Goal: Find specific page/section: Find specific page/section

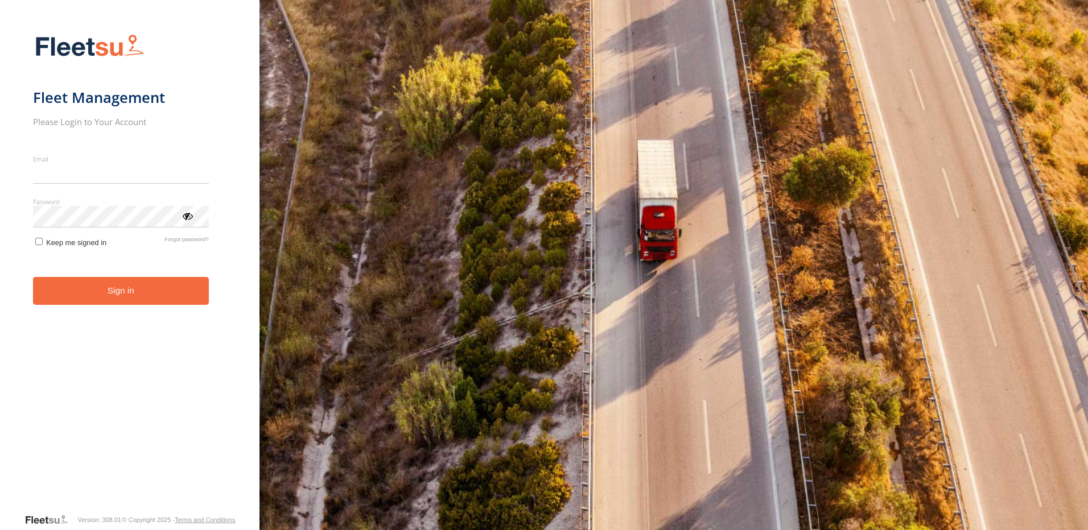
type input "**********"
click at [120, 304] on button "Sign in" at bounding box center [121, 291] width 176 height 28
click at [122, 298] on button "Sign in" at bounding box center [121, 291] width 176 height 28
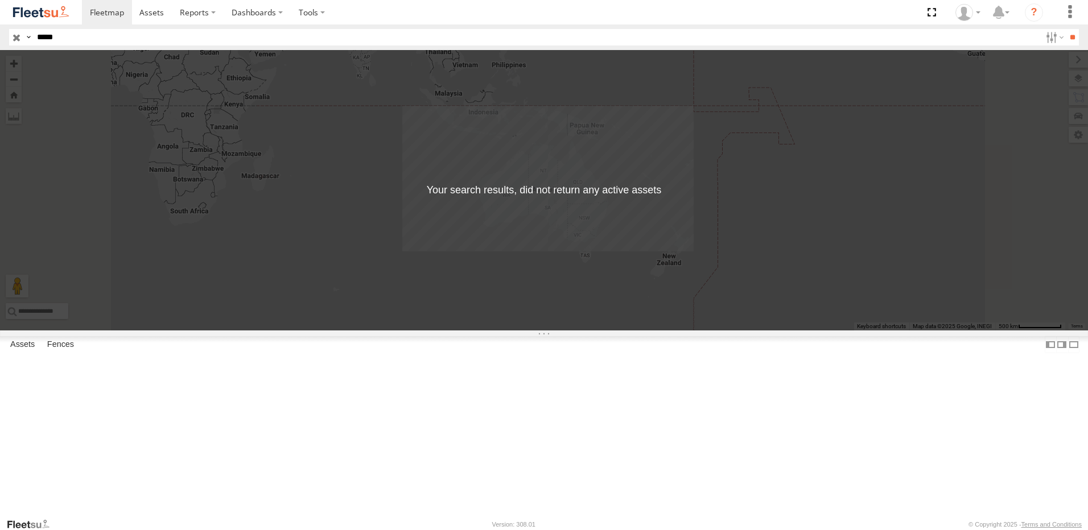
click at [141, 35] on input "*****" at bounding box center [536, 37] width 1009 height 17
type input "*"
click at [1066, 29] on input "**" at bounding box center [1072, 37] width 13 height 17
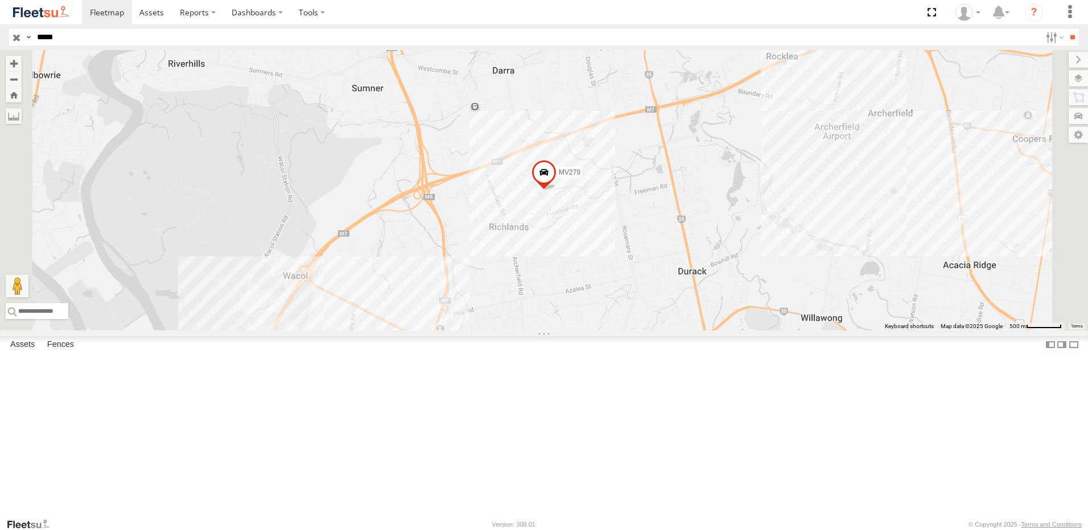
click at [1066, 29] on input "**" at bounding box center [1072, 37] width 13 height 17
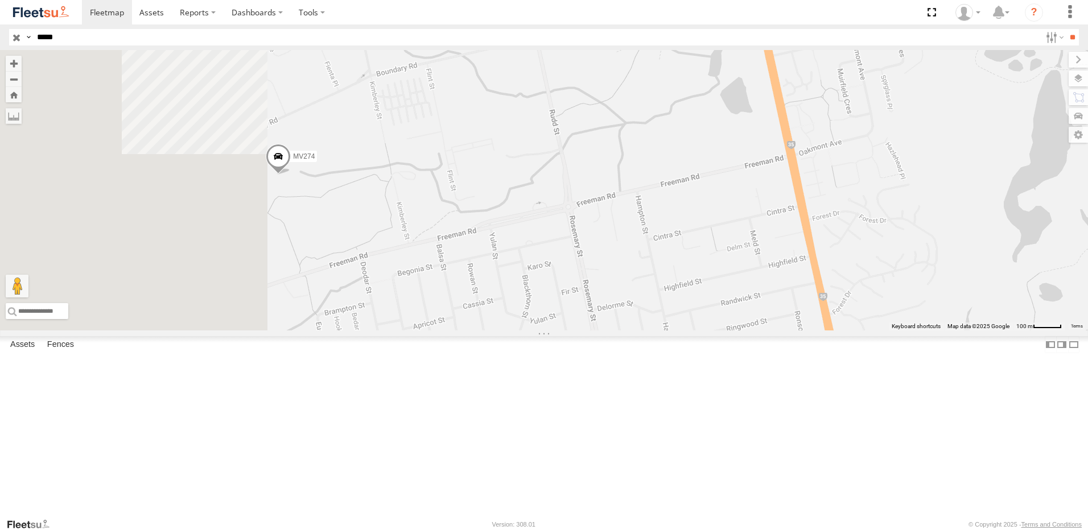
drag, startPoint x: 340, startPoint y: 275, endPoint x: 710, endPoint y: 300, distance: 370.2
click at [710, 299] on div "MV274" at bounding box center [544, 190] width 1088 height 281
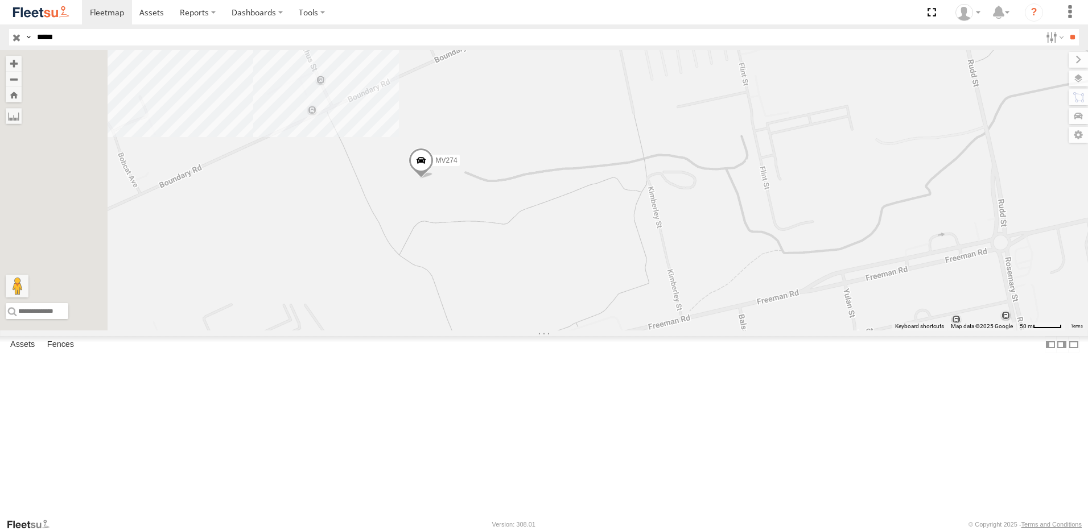
drag, startPoint x: 569, startPoint y: 327, endPoint x: 665, endPoint y: 338, distance: 96.8
click at [665, 331] on div "MV274" at bounding box center [544, 190] width 1088 height 281
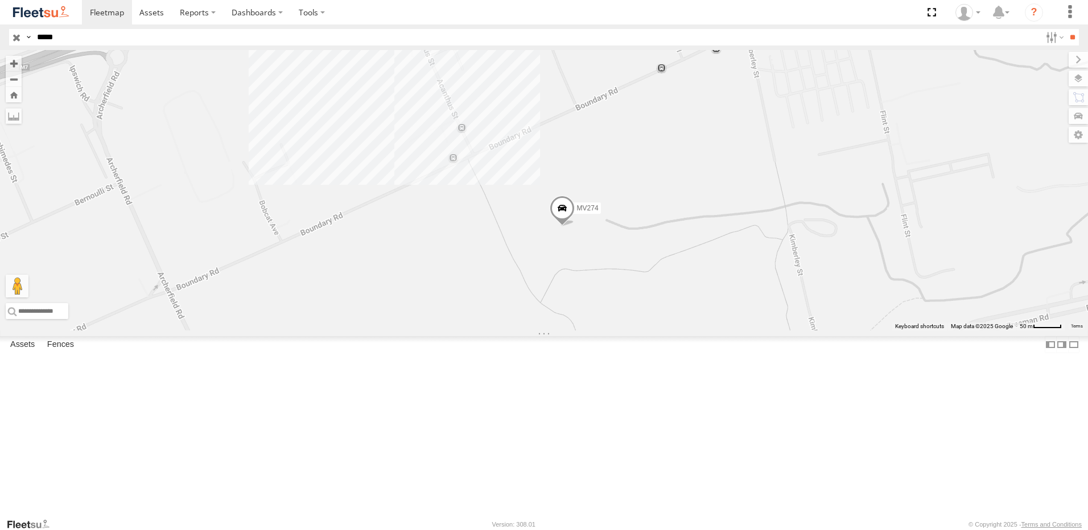
drag, startPoint x: 588, startPoint y: 347, endPoint x: 727, endPoint y: 396, distance: 147.2
click at [727, 331] on div "MV274" at bounding box center [544, 190] width 1088 height 281
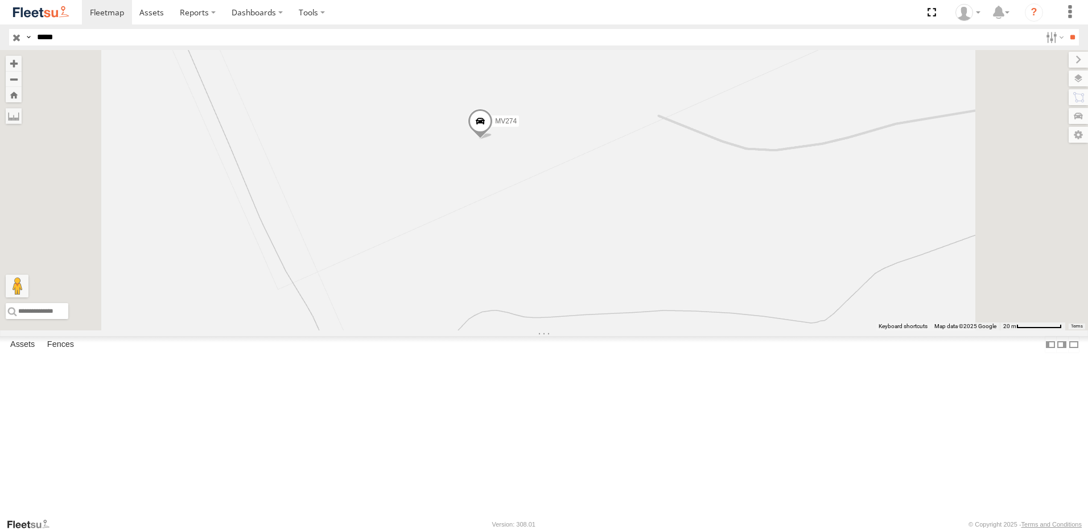
click at [517, 125] on span "MV274" at bounding box center [506, 121] width 22 height 8
click at [791, 197] on div "MV274 MV274 Workshop [GEOGRAPHIC_DATA] Richlands Richlands -27.57715 , 152.9630…" at bounding box center [544, 190] width 1088 height 281
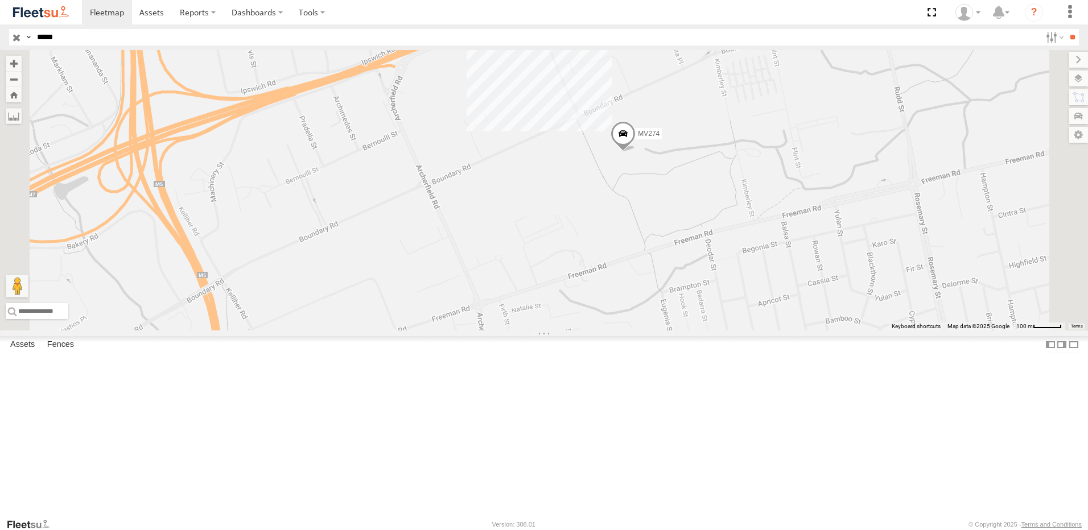
drag, startPoint x: 769, startPoint y: 210, endPoint x: 816, endPoint y: 397, distance: 193.0
click at [816, 331] on div "MV274" at bounding box center [544, 190] width 1088 height 281
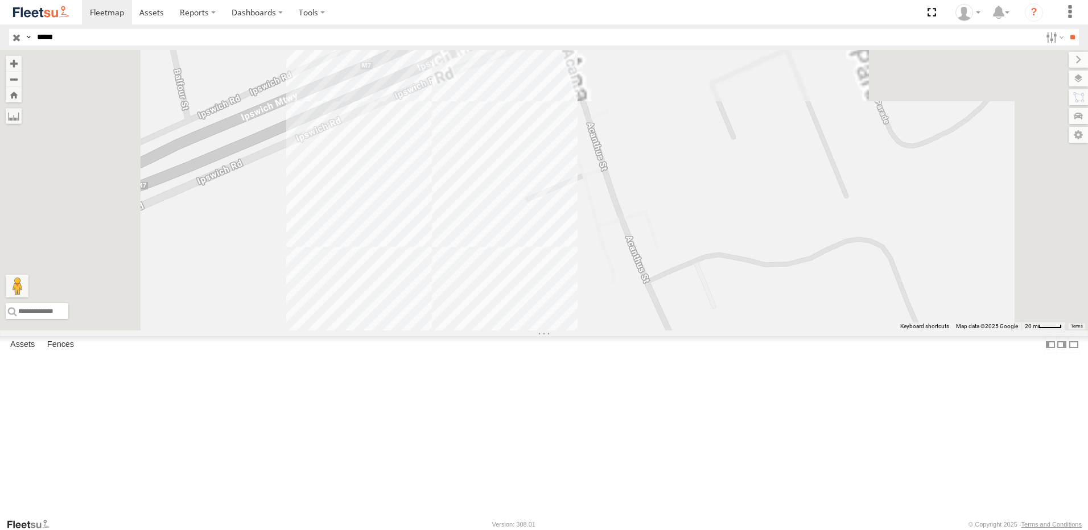
drag, startPoint x: 712, startPoint y: 83, endPoint x: 758, endPoint y: 348, distance: 269.1
click at [758, 331] on div "MV274" at bounding box center [544, 190] width 1088 height 281
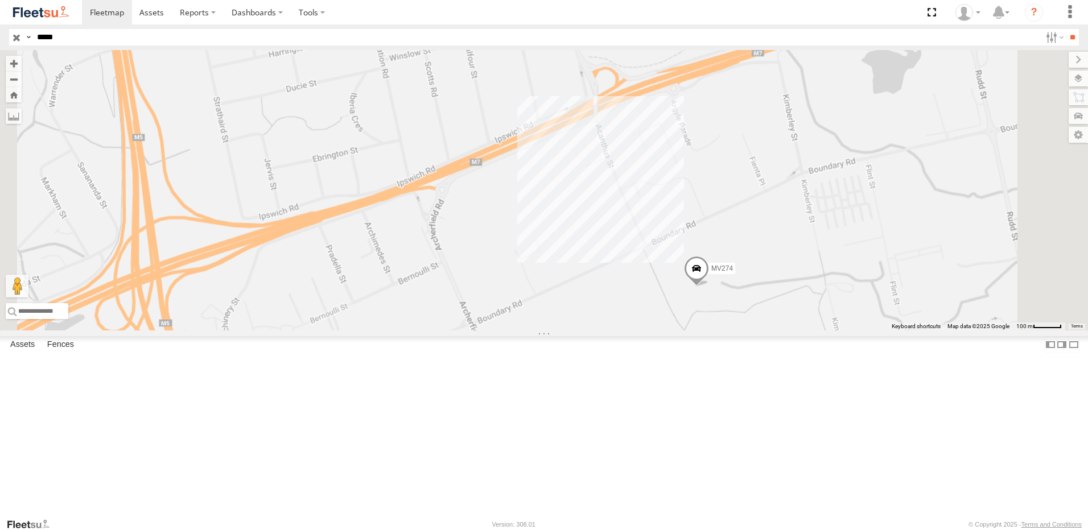
drag, startPoint x: 810, startPoint y: 312, endPoint x: 791, endPoint y: 273, distance: 44.3
click at [791, 273] on div "MV274" at bounding box center [544, 190] width 1088 height 281
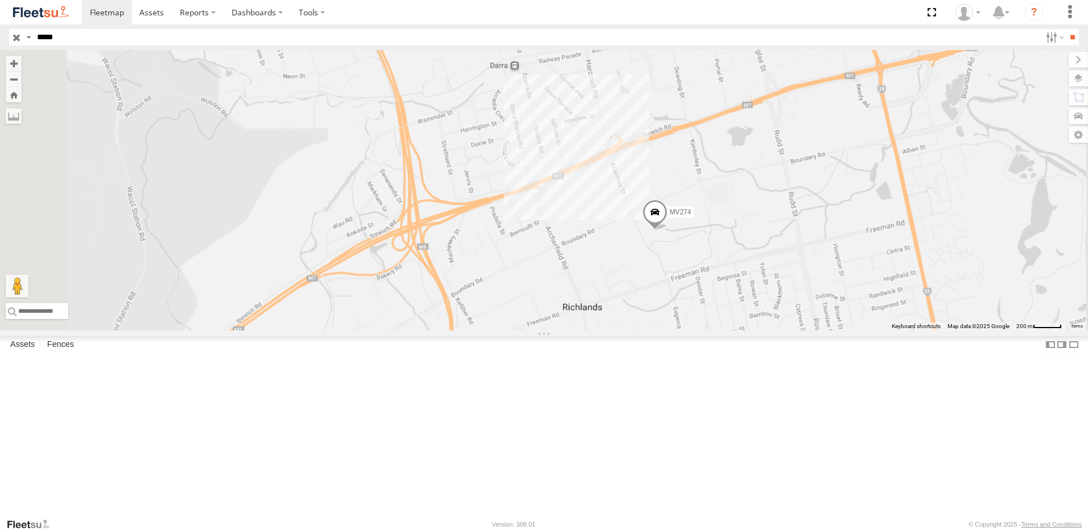
drag, startPoint x: 755, startPoint y: 364, endPoint x: 715, endPoint y: 327, distance: 54.8
click at [715, 327] on div "MV274" at bounding box center [544, 190] width 1088 height 281
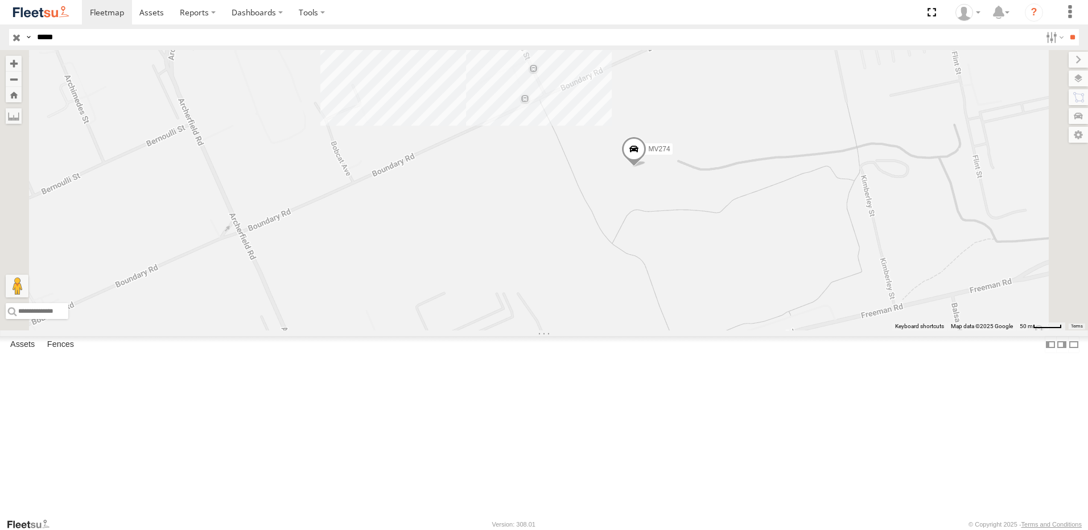
drag, startPoint x: 845, startPoint y: 318, endPoint x: 749, endPoint y: 271, distance: 106.7
click at [746, 291] on div "MV274" at bounding box center [544, 190] width 1088 height 281
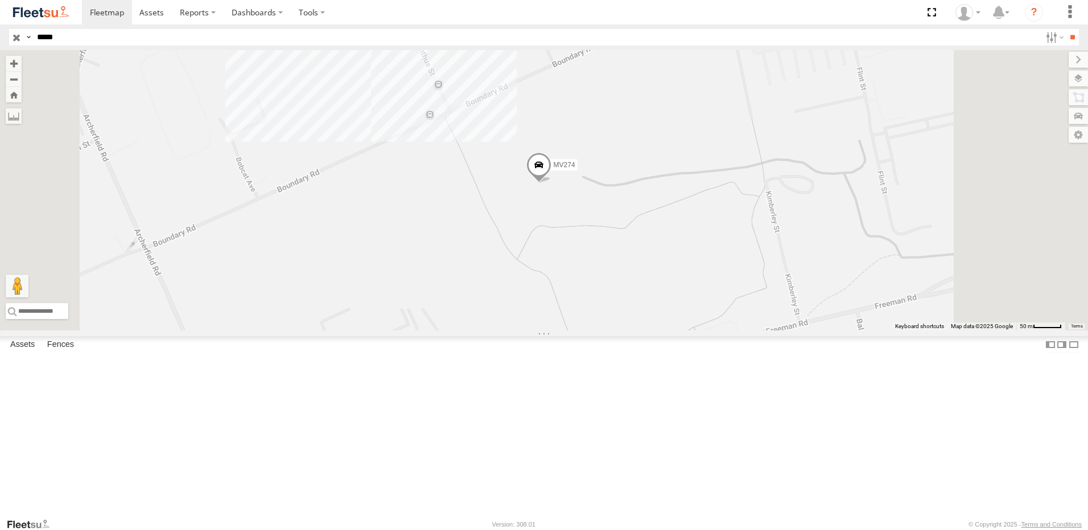
drag, startPoint x: 783, startPoint y: 213, endPoint x: 732, endPoint y: 222, distance: 50.9
click at [732, 222] on div "MV274" at bounding box center [544, 190] width 1088 height 281
click at [72, 30] on input "*****" at bounding box center [536, 37] width 1009 height 17
type input "*****"
click at [1066, 29] on input "**" at bounding box center [1072, 37] width 13 height 17
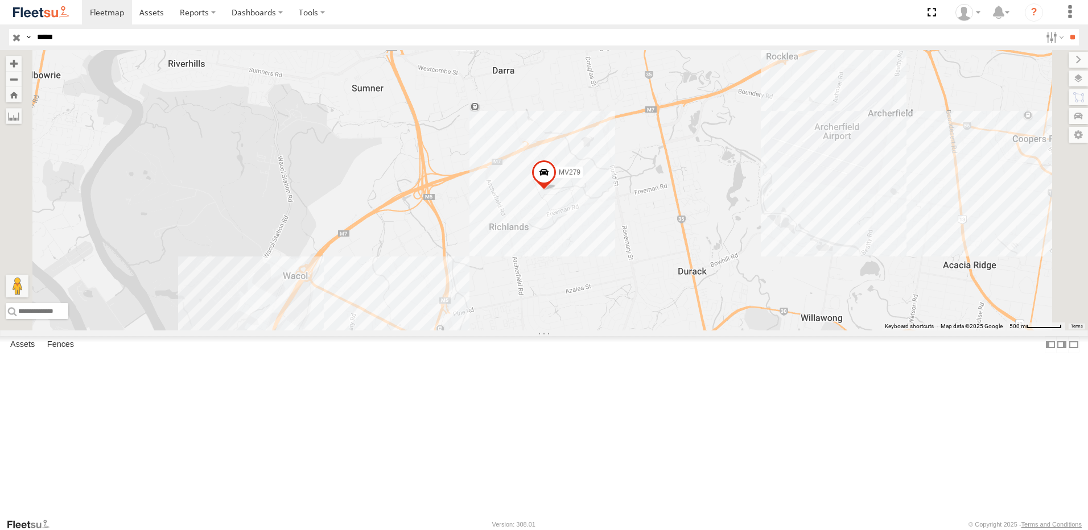
click at [581, 176] on span "MV279" at bounding box center [570, 172] width 22 height 8
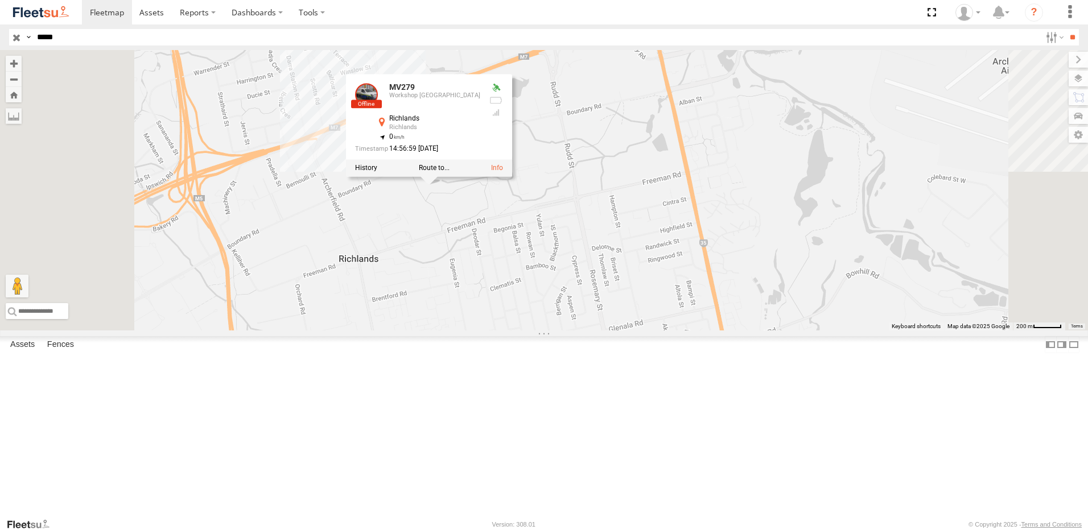
click at [710, 251] on div "MV279 MV279 Workshop [GEOGRAPHIC_DATA] -27.57735 , 152.9629 0 14:56:59 [DATE]" at bounding box center [544, 190] width 1088 height 281
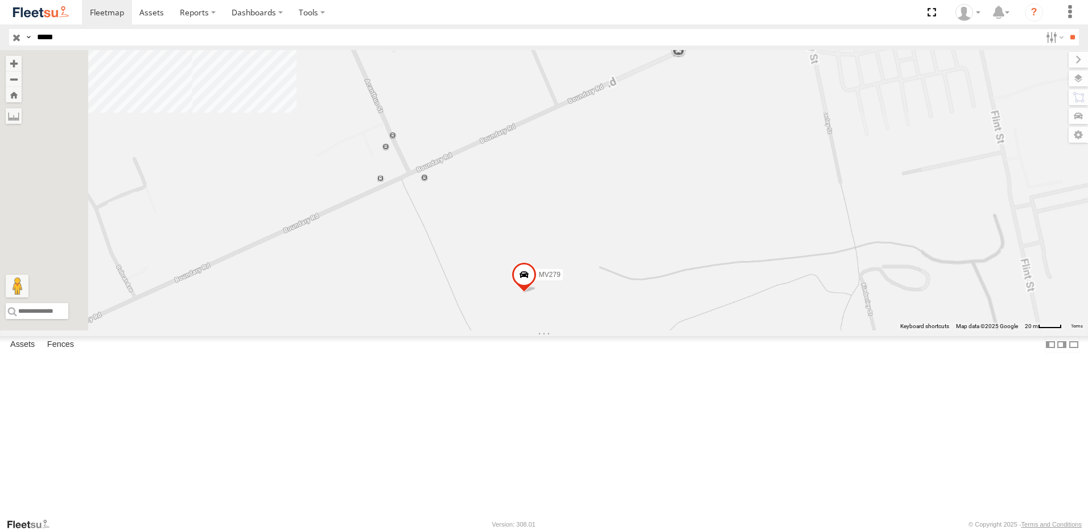
drag, startPoint x: 658, startPoint y: 196, endPoint x: 651, endPoint y: 53, distance: 143.0
click at [651, 53] on div "MV279" at bounding box center [544, 190] width 1088 height 281
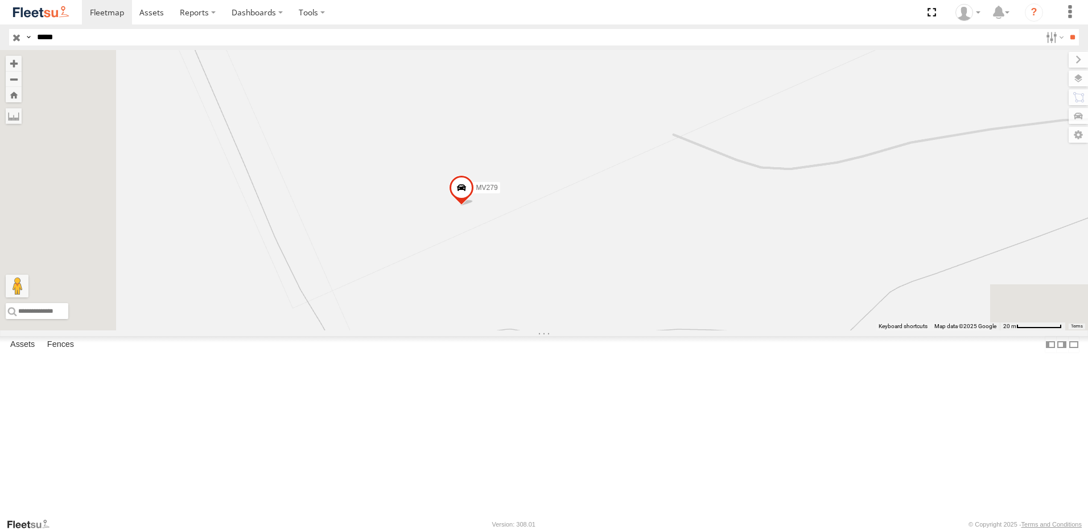
drag, startPoint x: 679, startPoint y: 171, endPoint x: 726, endPoint y: 32, distance: 146.7
click at [726, 32] on body at bounding box center [544, 265] width 1088 height 530
